Goal: Contribute content: Add original content to the website for others to see

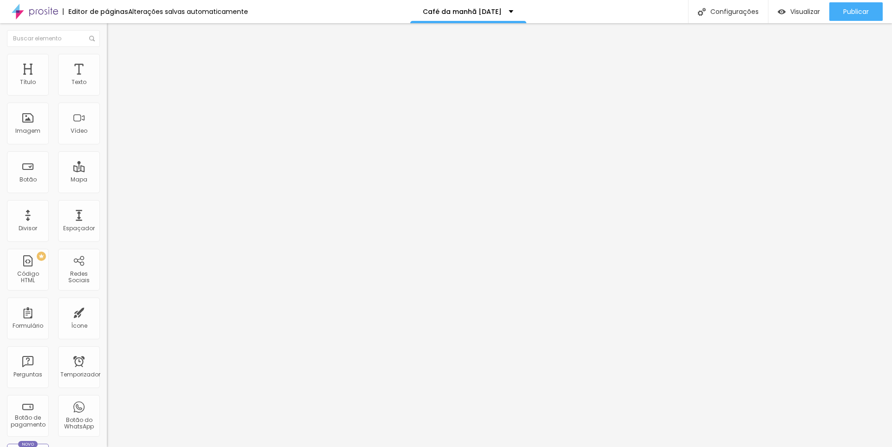
click at [107, 58] on img at bounding box center [111, 58] width 8 height 8
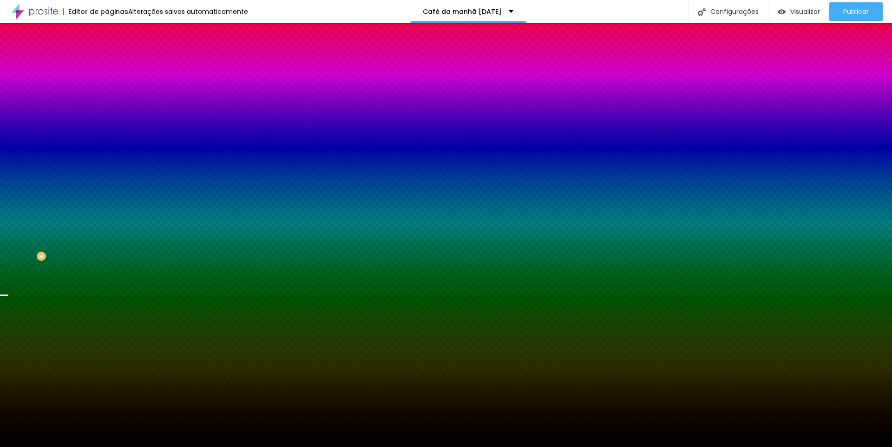
click at [112, 85] on font "Trocar imagem" at bounding box center [134, 82] width 45 height 8
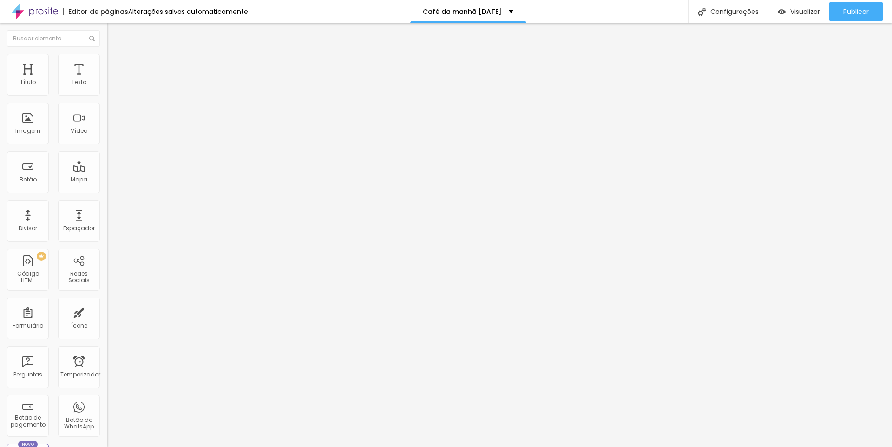
click at [107, 54] on img at bounding box center [111, 58] width 8 height 8
click at [107, 55] on img at bounding box center [111, 58] width 8 height 8
click at [115, 64] on font "Estilo" at bounding box center [122, 60] width 14 height 8
click at [107, 54] on img at bounding box center [111, 58] width 8 height 8
click at [107, 205] on div "Editar nulo Conteúdo Estilo Avançado Tamanho 100 px % 0 Borda arredondada Sombr…" at bounding box center [160, 235] width 107 height 424
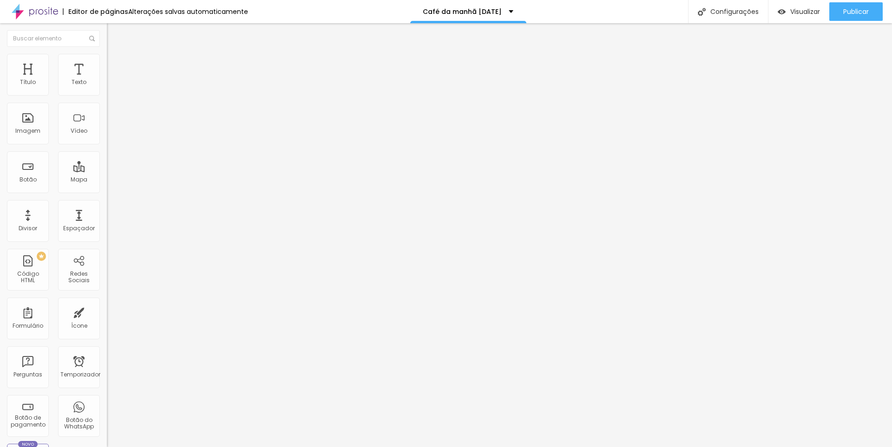
click at [107, 80] on span "Trocar imagem" at bounding box center [132, 76] width 51 height 8
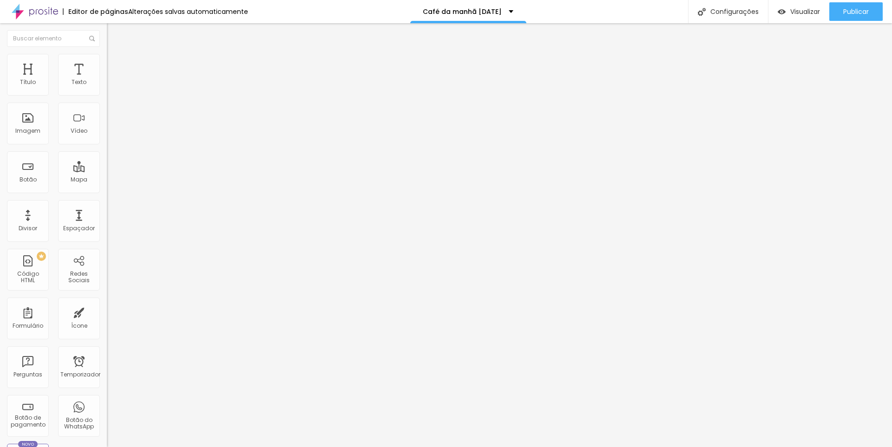
click at [843, 7] on font "Publicar" at bounding box center [856, 11] width 26 height 9
click at [107, 54] on img at bounding box center [111, 58] width 8 height 8
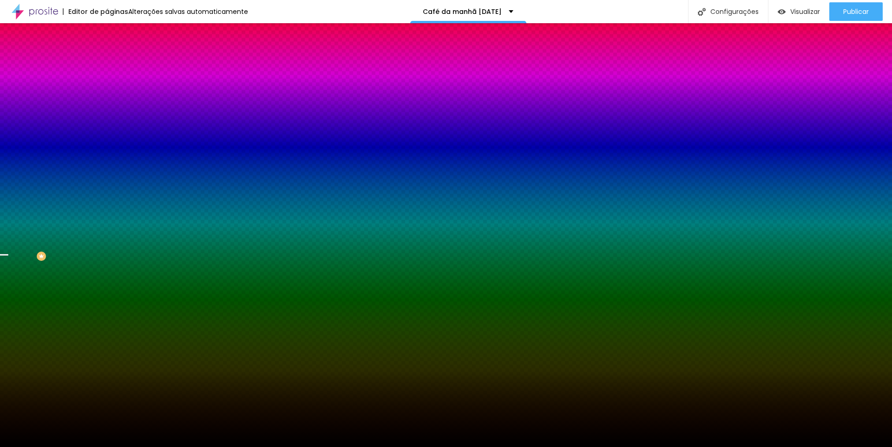
click at [112, 85] on font "Trocar imagem" at bounding box center [134, 82] width 45 height 8
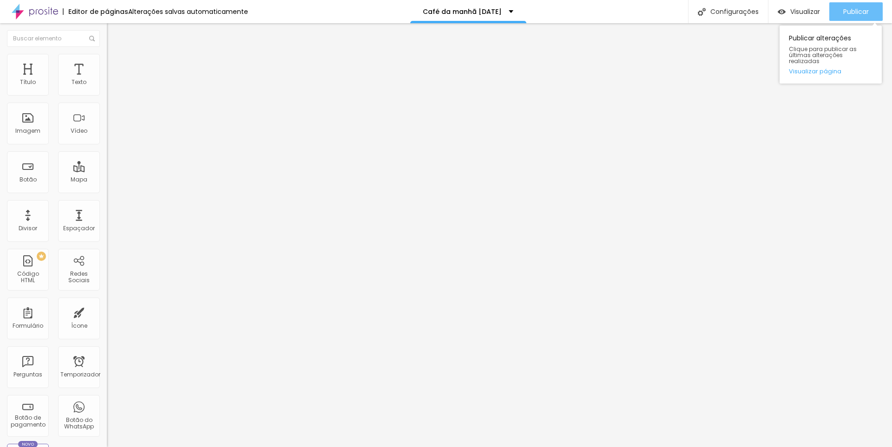
click at [853, 9] on font "Publicar" at bounding box center [856, 11] width 26 height 9
